Goal: Task Accomplishment & Management: Manage account settings

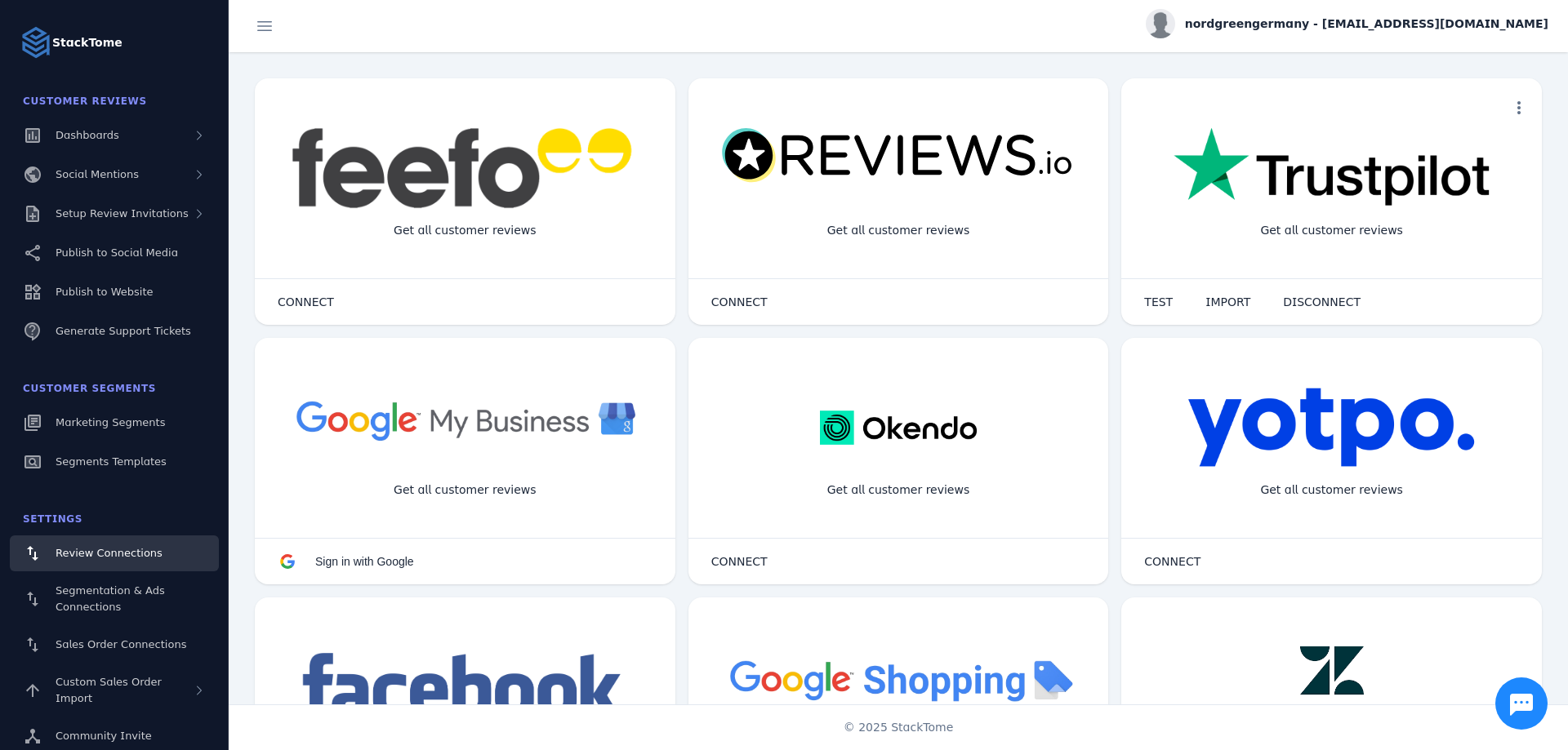
click at [1398, 25] on span "nordgreengermany - [EMAIL_ADDRESS][DOMAIN_NAME]" at bounding box center [1367, 24] width 364 height 17
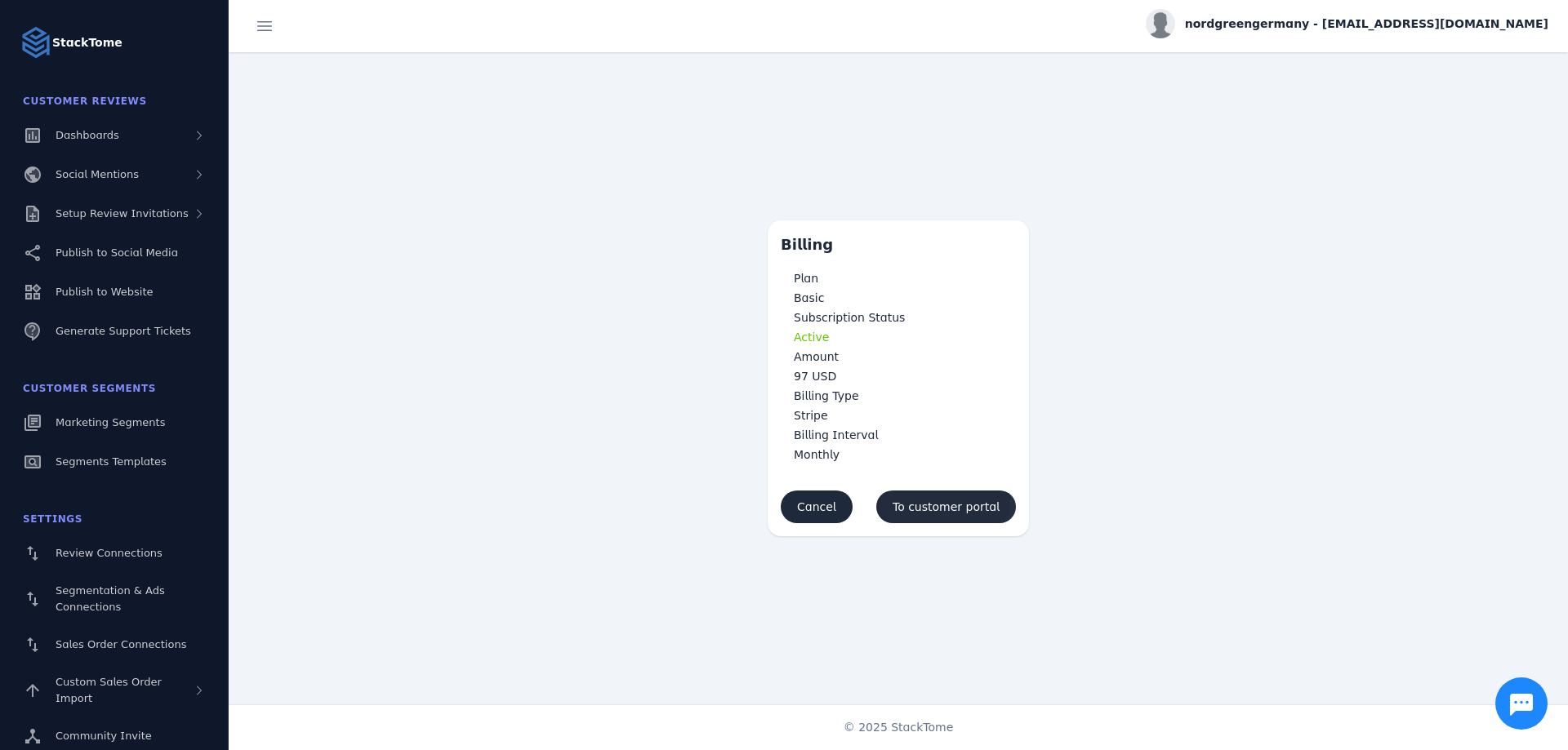
click at [941, 502] on span "To customer portal" at bounding box center [947, 507] width 107 height 11
